Goal: Check status: Check status

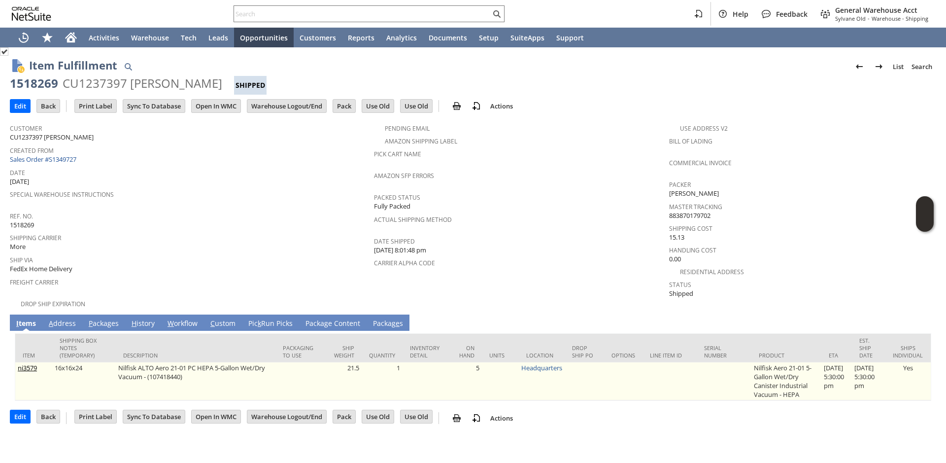
click at [407, 365] on link "View" at bounding box center [407, 368] width 0 height 7
